Goal: Task Accomplishment & Management: Manage account settings

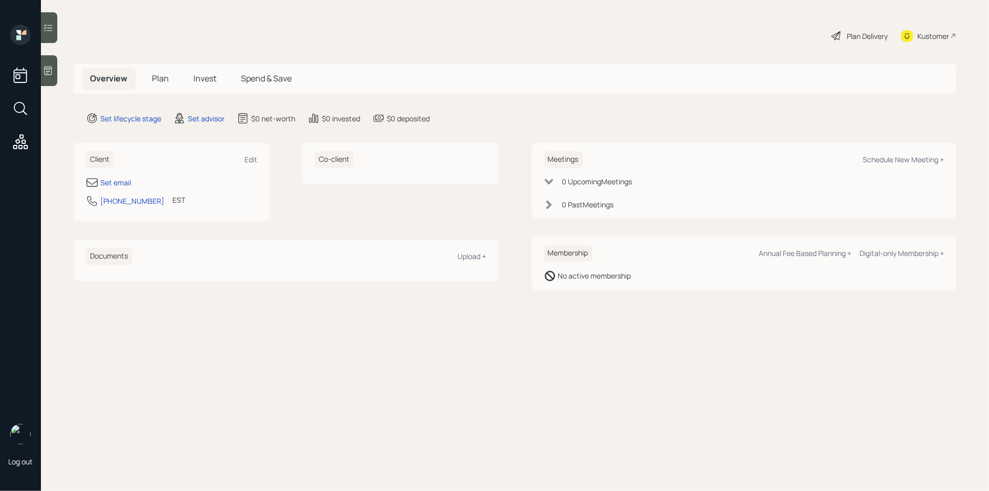
click at [52, 73] on icon at bounding box center [48, 71] width 10 height 10
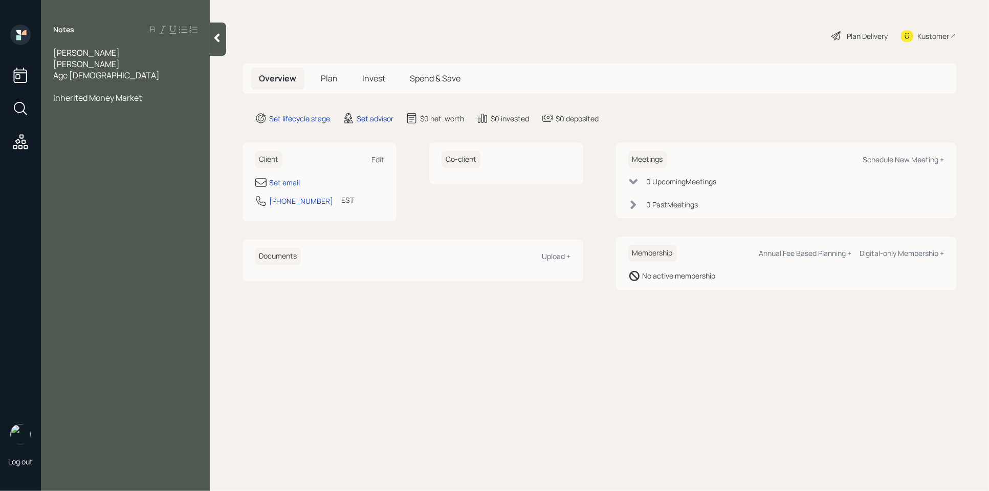
click at [73, 84] on div at bounding box center [125, 86] width 144 height 11
click at [157, 112] on div "Inherited Money Market" at bounding box center [125, 108] width 144 height 11
click at [156, 111] on div "Inherited Money Market" at bounding box center [125, 108] width 144 height 11
click at [68, 86] on div at bounding box center [125, 86] width 144 height 11
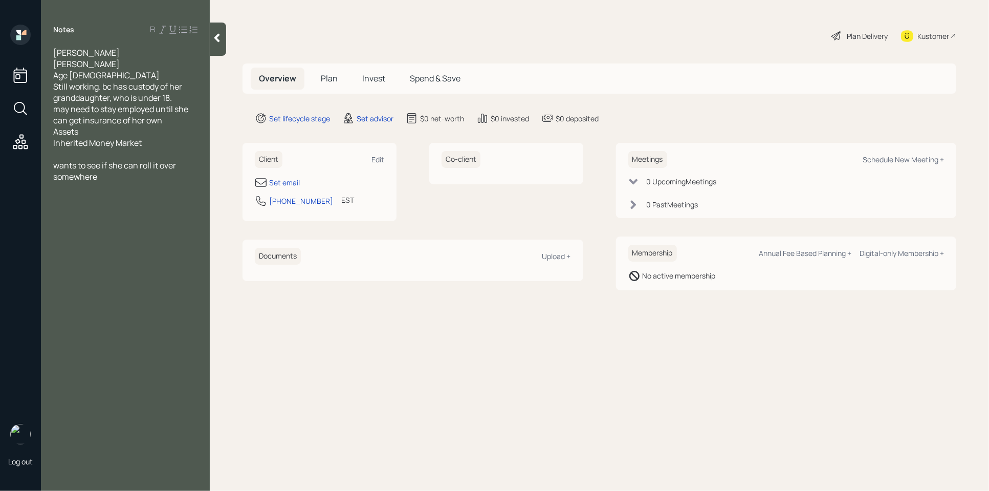
click at [169, 118] on div "may need to stay employed until she can get insurance of her own" at bounding box center [125, 114] width 144 height 23
click at [108, 73] on div "Age [DEMOGRAPHIC_DATA]" at bounding box center [125, 75] width 144 height 11
click at [161, 153] on div "Inherited Money Market" at bounding box center [125, 153] width 144 height 11
click at [64, 174] on span "SAvings -" at bounding box center [70, 176] width 35 height 11
click at [92, 179] on div "Savings -" at bounding box center [125, 176] width 144 height 11
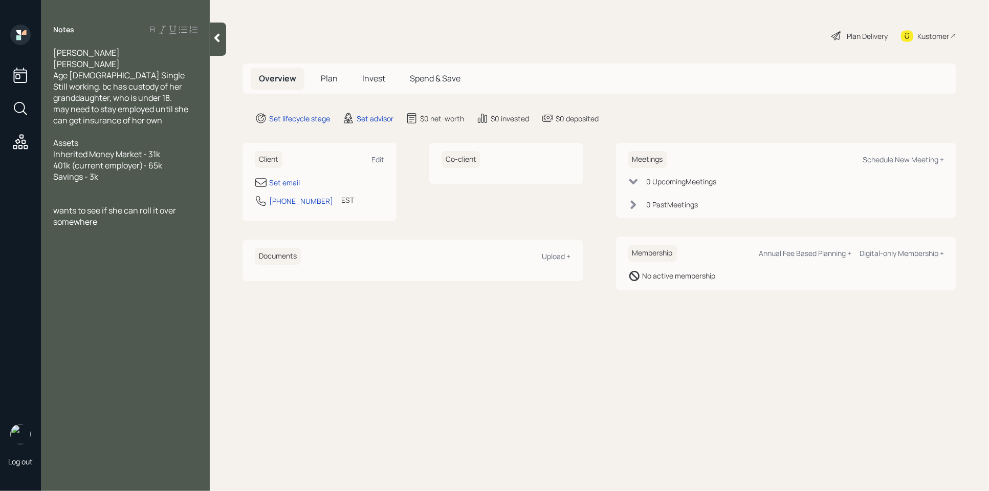
click at [158, 175] on div "Savings - 3k" at bounding box center [125, 176] width 144 height 11
click at [389, 349] on main "Plan Delivery Kustomer Overview Plan Invest Spend & Save Set lifecycle stage Se…" at bounding box center [599, 245] width 779 height 491
click at [114, 190] on div at bounding box center [125, 187] width 144 height 11
click at [118, 176] on div "Savings - 3k" at bounding box center [125, 176] width 144 height 11
click at [113, 189] on div at bounding box center [125, 187] width 144 height 11
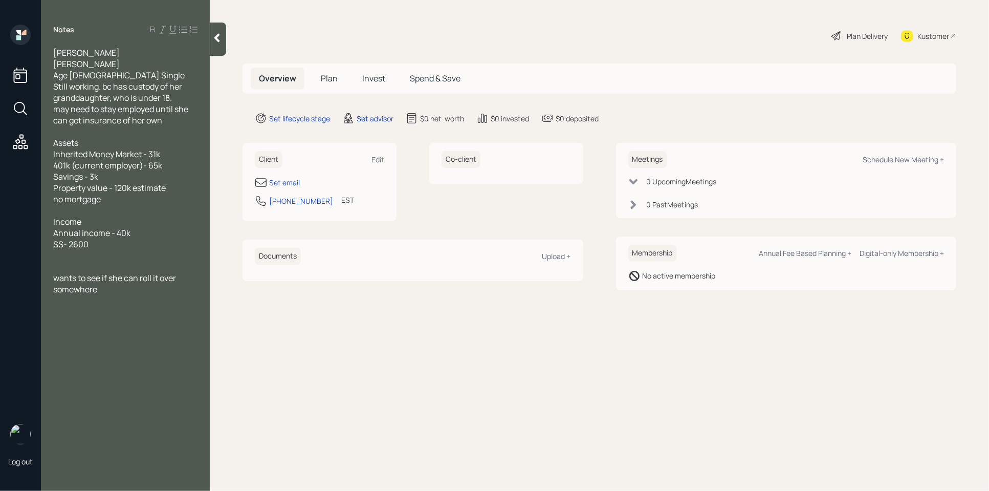
click at [111, 253] on div at bounding box center [125, 255] width 144 height 11
click at [68, 285] on div at bounding box center [125, 289] width 144 height 11
click at [104, 329] on div "Notes [PERSON_NAME] Age [DEMOGRAPHIC_DATA] Single Still working. bc has custody…" at bounding box center [125, 252] width 169 height 454
click at [120, 308] on div "wants to see if she can roll it over somewhere" at bounding box center [125, 306] width 144 height 23
click at [61, 280] on div at bounding box center [125, 277] width 144 height 11
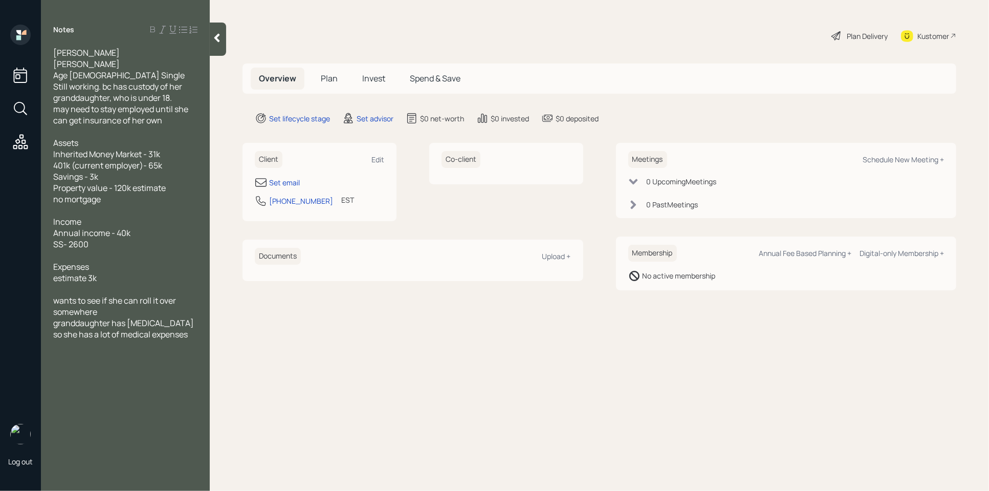
click at [59, 322] on span "granddaughter has [MEDICAL_DATA] so she has a lot of medical expenses" at bounding box center [124, 328] width 142 height 23
click at [179, 347] on div at bounding box center [125, 345] width 144 height 11
click at [288, 179] on div "Set email" at bounding box center [284, 182] width 31 height 11
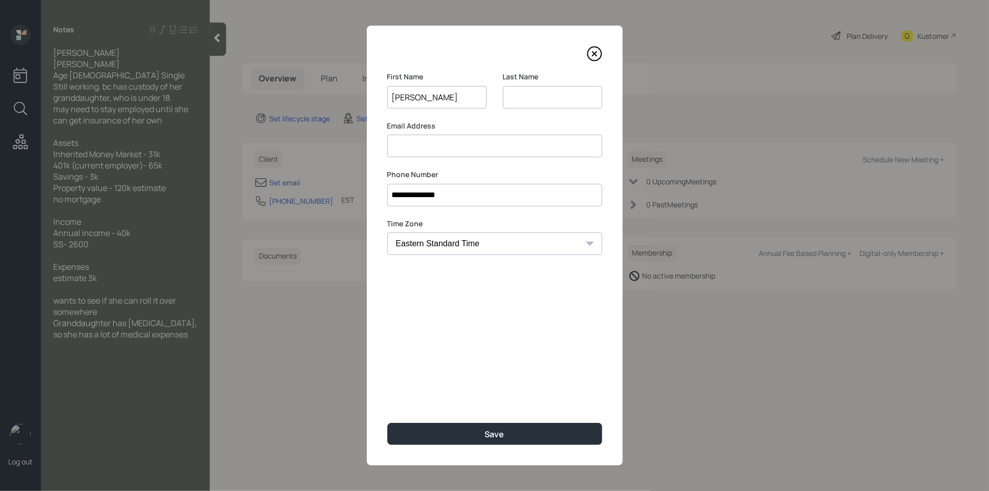
type input "[PERSON_NAME]"
click at [538, 89] on input at bounding box center [552, 97] width 99 height 23
type input "[PERSON_NAME]"
click at [498, 149] on input at bounding box center [494, 146] width 215 height 23
click at [397, 146] on input "[EMAIL_ADDRESS][DOMAIN_NAME]" at bounding box center [494, 146] width 215 height 23
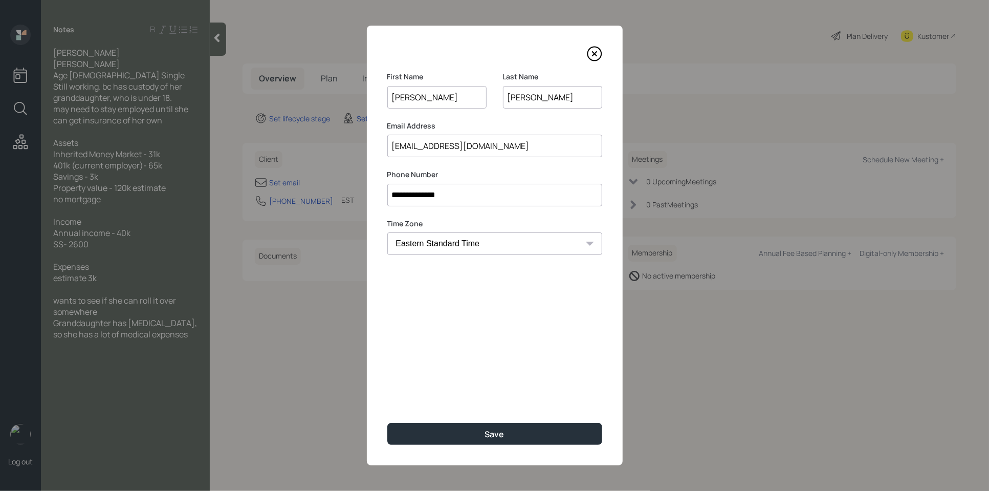
type input "[EMAIL_ADDRESS][DOMAIN_NAME]"
click at [529, 371] on div "**********" at bounding box center [495, 246] width 256 height 440
click at [512, 435] on button "Save" at bounding box center [494, 434] width 215 height 22
click at [502, 345] on div "**********" at bounding box center [495, 246] width 256 height 440
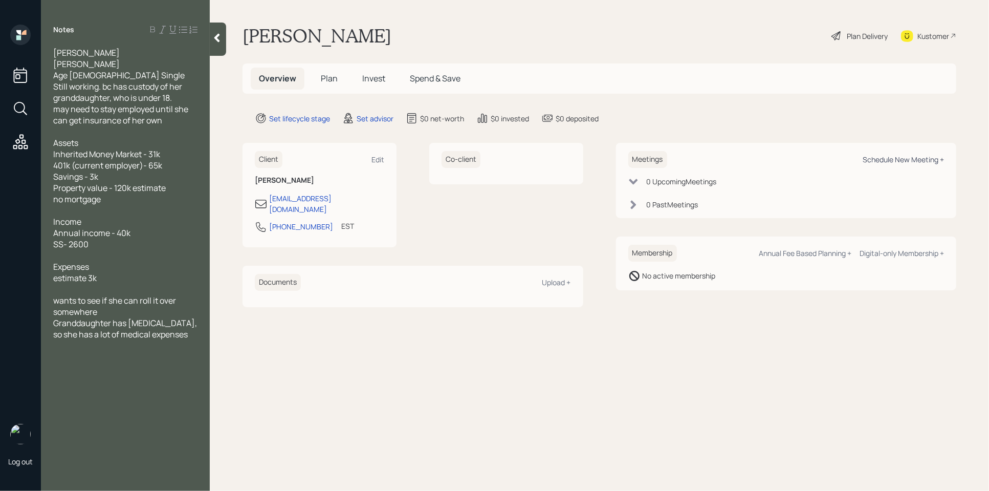
click at [900, 157] on div "Schedule New Meeting +" at bounding box center [903, 160] width 81 height 10
select select "round-[PERSON_NAME]"
